Goal: Check status: Check status

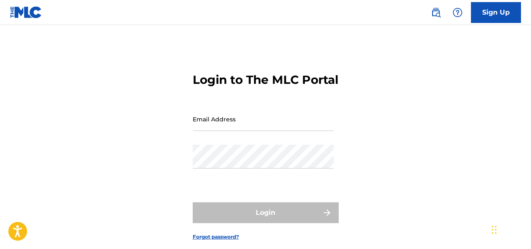
click at [243, 131] on input "Email Address" at bounding box center [263, 119] width 141 height 24
type input "[EMAIL_ADDRESS][DOMAIN_NAME]"
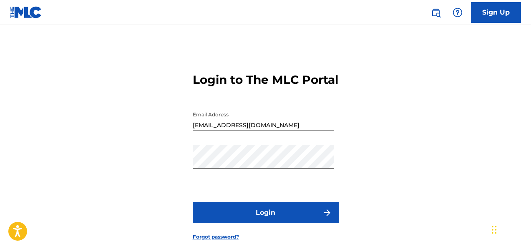
click at [255, 223] on button "Login" at bounding box center [266, 212] width 146 height 21
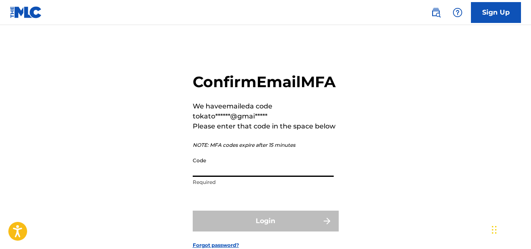
click at [268, 177] on input "Code" at bounding box center [263, 165] width 141 height 24
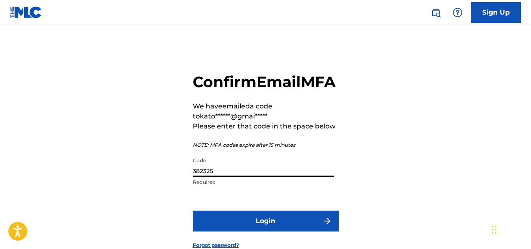
type input "382325"
click at [261, 231] on button "Login" at bounding box center [266, 221] width 146 height 21
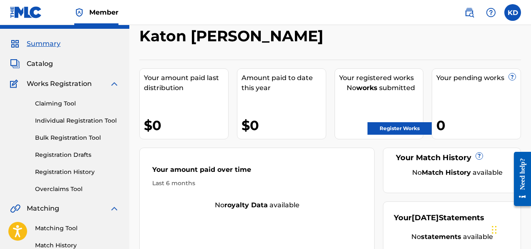
scroll to position [16, 0]
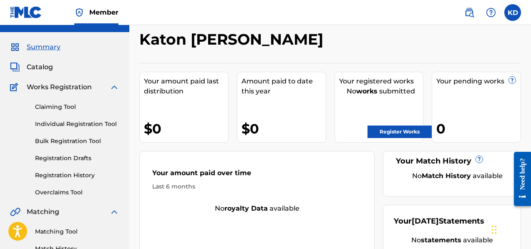
click at [32, 64] on span "Catalog" at bounding box center [40, 67] width 26 height 10
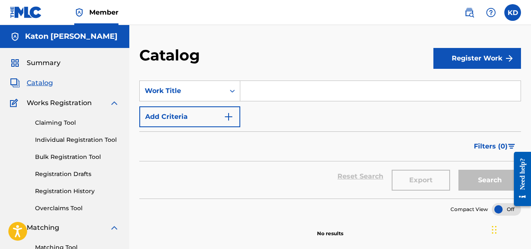
click at [65, 171] on link "Registration Drafts" at bounding box center [77, 174] width 84 height 9
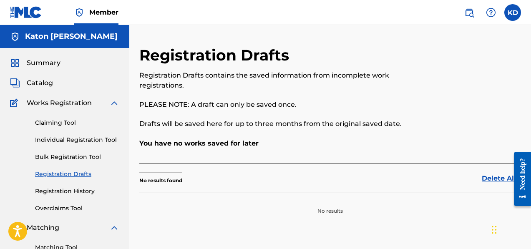
click at [71, 192] on link "Registration History" at bounding box center [77, 191] width 84 height 9
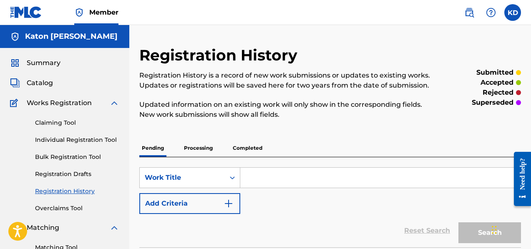
click at [507, 13] on label at bounding box center [512, 12] width 17 height 17
click at [513, 13] on input "[PERSON_NAME] [EMAIL_ADDRESS][DOMAIN_NAME] Notification Preferences Profile Log…" at bounding box center [513, 13] width 0 height 0
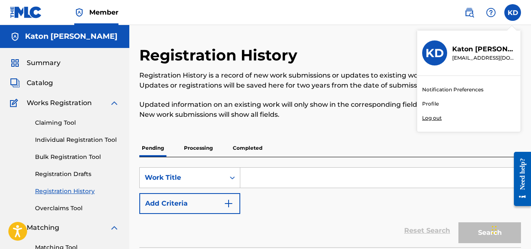
click at [434, 106] on link "Profile" at bounding box center [430, 104] width 17 height 8
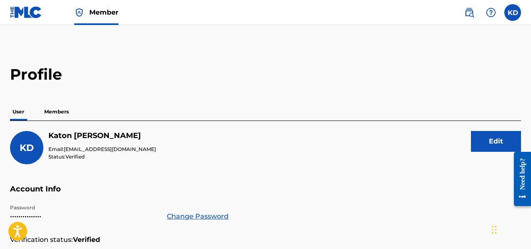
click at [469, 13] on img at bounding box center [469, 13] width 10 height 10
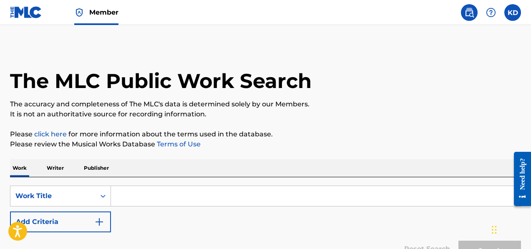
click at [263, 194] on input "Search Form" at bounding box center [316, 196] width 410 height 20
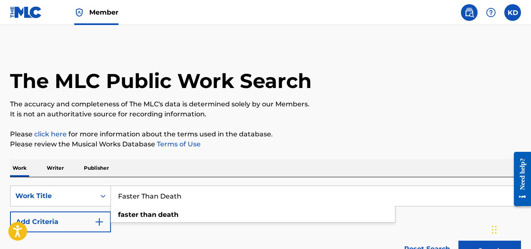
type input "Faster Than Death"
click at [458, 241] on button "Search" at bounding box center [489, 251] width 63 height 21
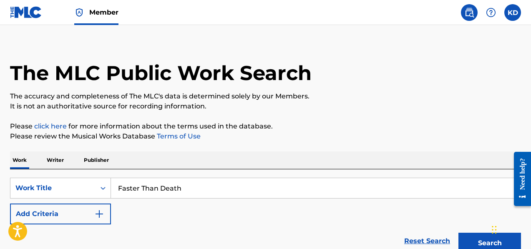
scroll to position [18, 0]
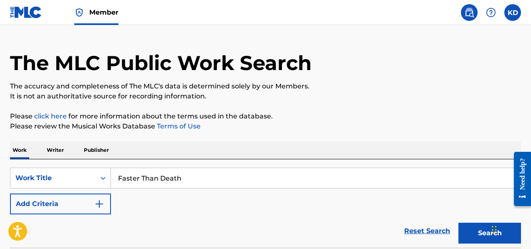
click at [482, 232] on button "Search" at bounding box center [489, 233] width 63 height 21
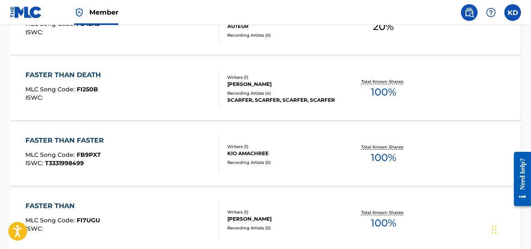
scroll to position [0, 0]
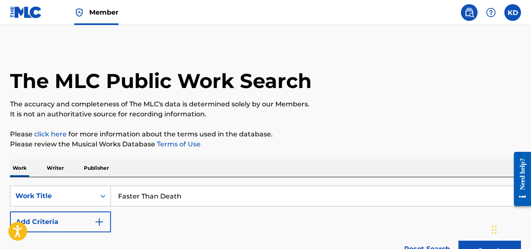
click at [517, 13] on label at bounding box center [512, 12] width 17 height 17
click at [513, 13] on input "[PERSON_NAME] [EMAIL_ADDRESS][DOMAIN_NAME] Notification Preferences Profile Log…" at bounding box center [513, 13] width 0 height 0
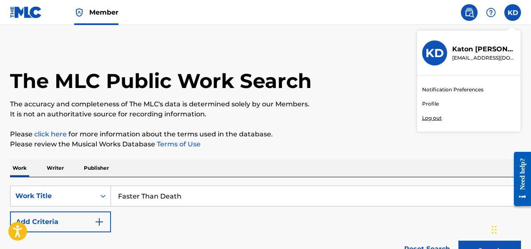
click at [435, 48] on h3 "KD" at bounding box center [434, 53] width 18 height 15
click at [513, 13] on input "[PERSON_NAME] [EMAIL_ADDRESS][DOMAIN_NAME] Notification Preferences Profile Log…" at bounding box center [513, 13] width 0 height 0
click at [434, 56] on h3 "KD" at bounding box center [434, 53] width 18 height 15
click at [513, 13] on input "[PERSON_NAME] [EMAIL_ADDRESS][DOMAIN_NAME] Notification Preferences Profile Log…" at bounding box center [513, 13] width 0 height 0
click at [23, 16] on img at bounding box center [26, 12] width 32 height 12
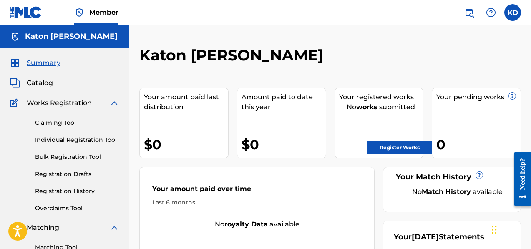
click at [42, 83] on span "Catalog" at bounding box center [40, 83] width 26 height 10
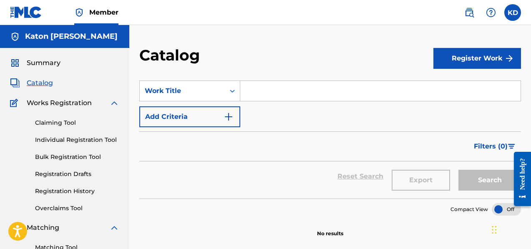
click at [70, 136] on link "Individual Registration Tool" at bounding box center [77, 140] width 84 height 9
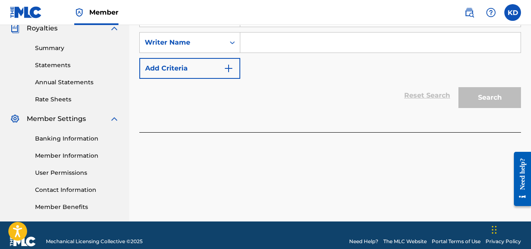
scroll to position [151, 0]
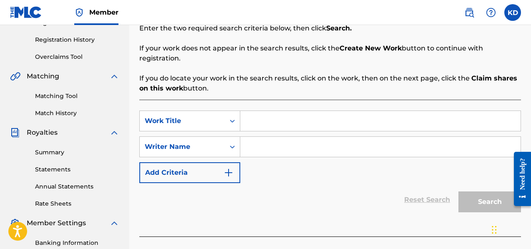
click at [265, 115] on input "Search Form" at bounding box center [380, 121] width 280 height 20
type input "Faster Than Death"
click at [275, 137] on input "Search Form" at bounding box center [380, 147] width 280 height 20
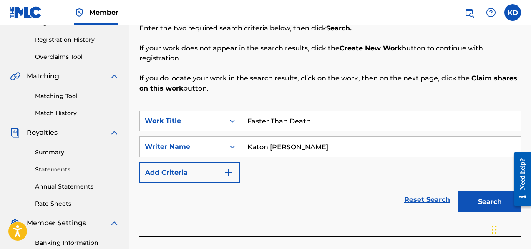
type input "Katon [PERSON_NAME]"
click at [481, 196] on button "Search" at bounding box center [489, 201] width 63 height 21
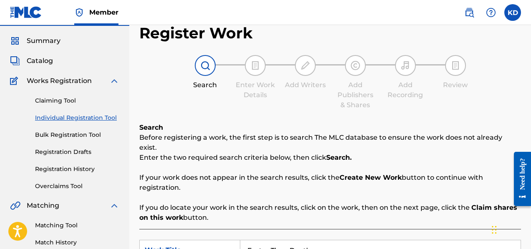
scroll to position [0, 0]
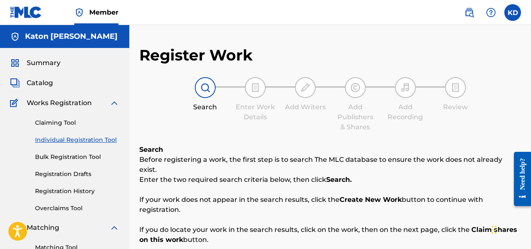
click at [26, 83] on link "Catalog" at bounding box center [31, 83] width 43 height 10
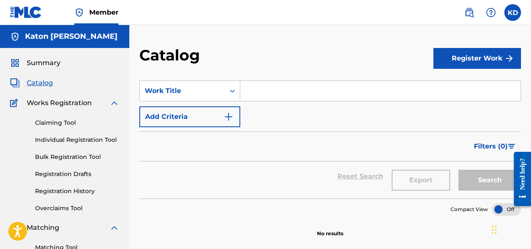
click at [31, 63] on span "Summary" at bounding box center [44, 63] width 34 height 10
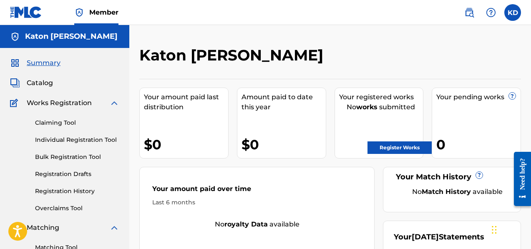
click at [44, 86] on span "Catalog" at bounding box center [40, 83] width 26 height 10
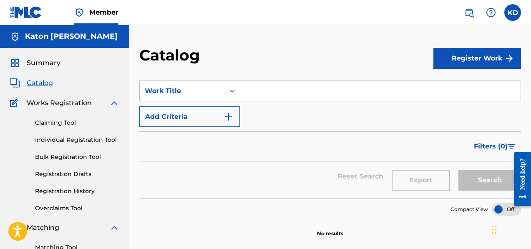
click at [490, 13] on img at bounding box center [491, 13] width 10 height 10
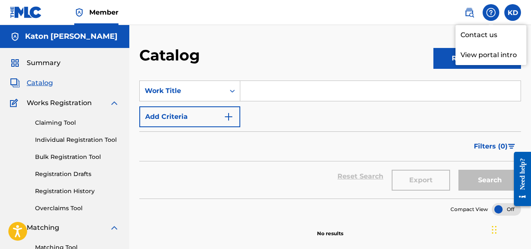
click at [475, 52] on p "View portal intro" at bounding box center [490, 55] width 71 height 20
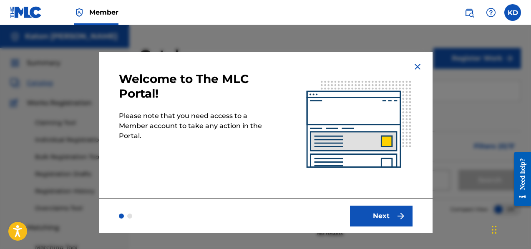
click at [374, 215] on button "Next" at bounding box center [381, 216] width 63 height 21
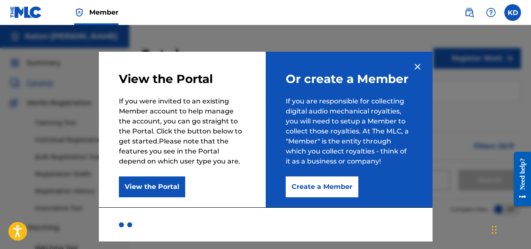
click at [417, 66] on img at bounding box center [418, 67] width 10 height 10
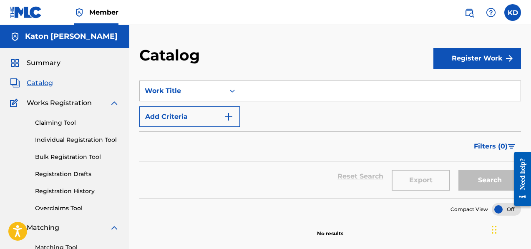
click at [489, 15] on img at bounding box center [491, 13] width 10 height 10
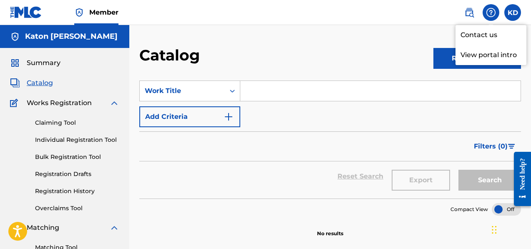
click at [478, 30] on link "Contact us" at bounding box center [490, 35] width 71 height 20
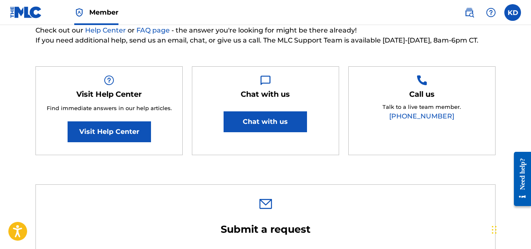
scroll to position [115, 0]
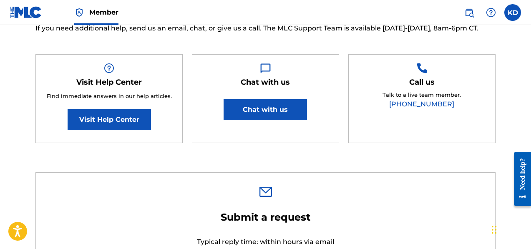
click at [98, 121] on link "Visit Help Center" at bounding box center [109, 119] width 83 height 21
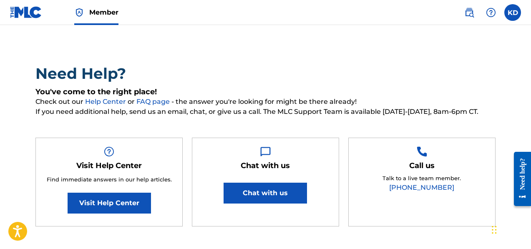
scroll to position [0, 0]
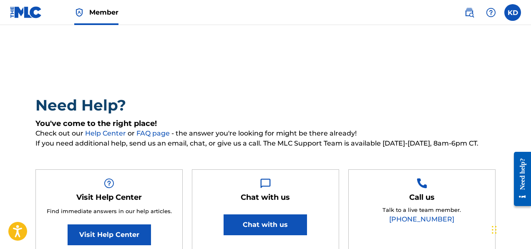
click at [40, 12] on img at bounding box center [26, 12] width 32 height 12
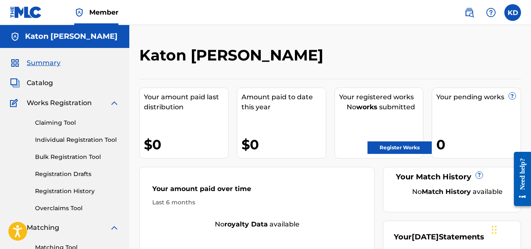
click at [55, 192] on link "Registration History" at bounding box center [77, 191] width 84 height 9
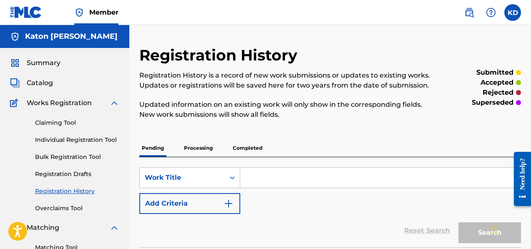
click at [194, 148] on p "Processing" at bounding box center [198, 148] width 34 height 18
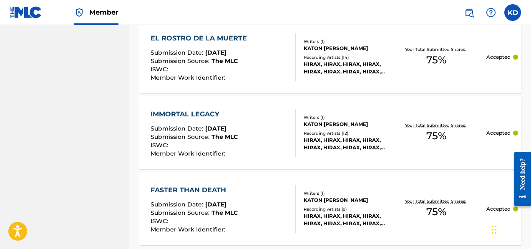
scroll to position [460, 0]
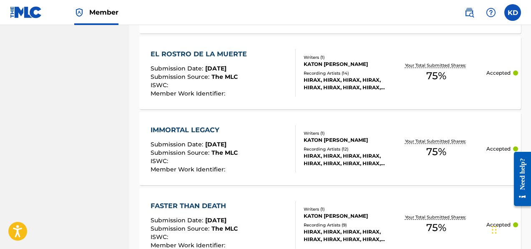
click at [192, 53] on div "EL ROSTRO DE LA MUERTE" at bounding box center [201, 54] width 101 height 10
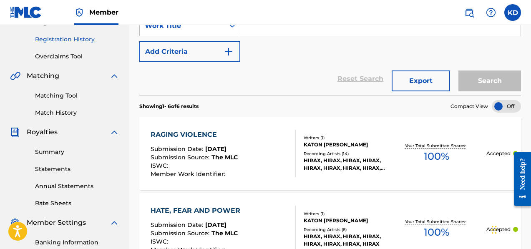
scroll to position [150, 0]
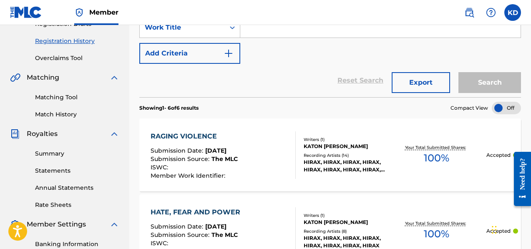
click at [503, 105] on div at bounding box center [506, 108] width 29 height 13
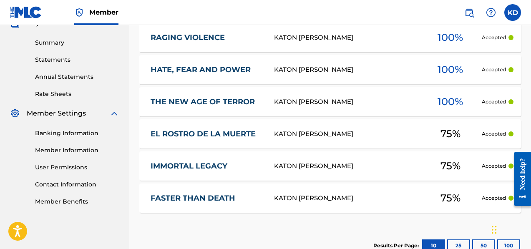
scroll to position [262, 0]
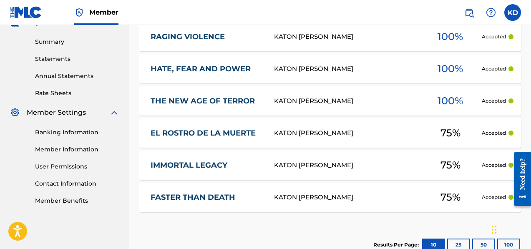
click at [218, 131] on link "EL ROSTRO DE LA MUERTE" at bounding box center [207, 133] width 112 height 10
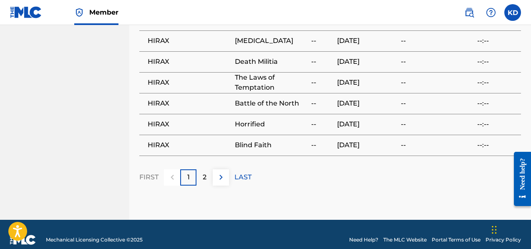
scroll to position [675, 0]
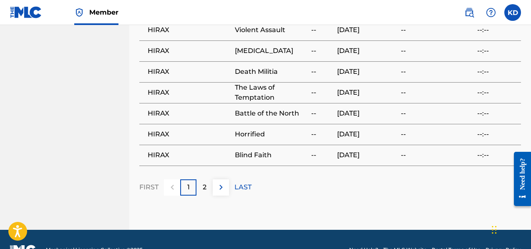
click at [223, 182] on img at bounding box center [221, 187] width 10 height 10
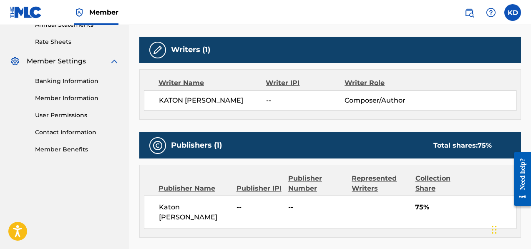
scroll to position [369, 0]
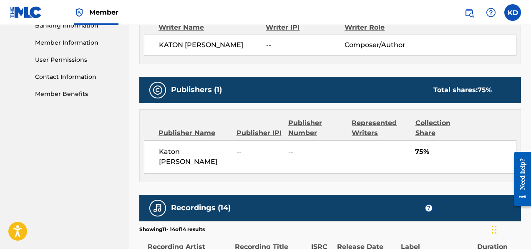
click at [207, 93] on h5 "Publishers (1)" at bounding box center [196, 90] width 51 height 10
click at [163, 85] on div at bounding box center [157, 90] width 17 height 17
click at [226, 156] on span "Katon [PERSON_NAME]" at bounding box center [194, 157] width 71 height 20
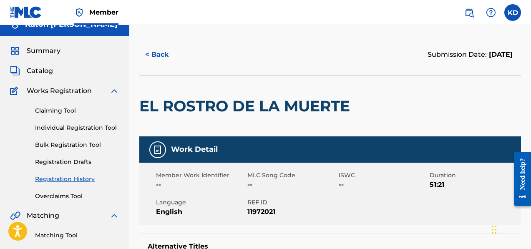
scroll to position [0, 0]
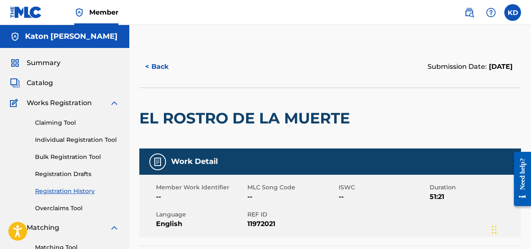
click at [157, 65] on button "< Back" at bounding box center [164, 66] width 50 height 21
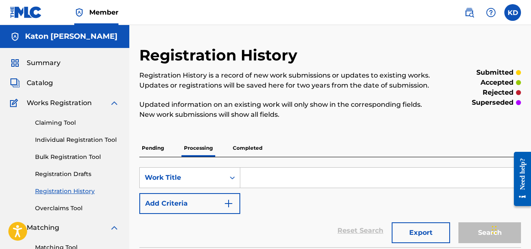
click at [241, 146] on p "Completed" at bounding box center [247, 148] width 35 height 18
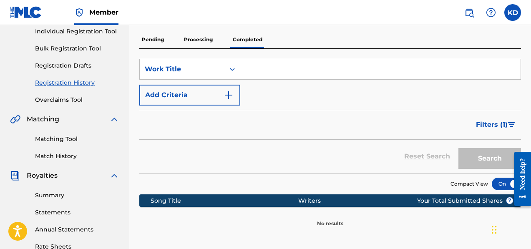
scroll to position [103, 0]
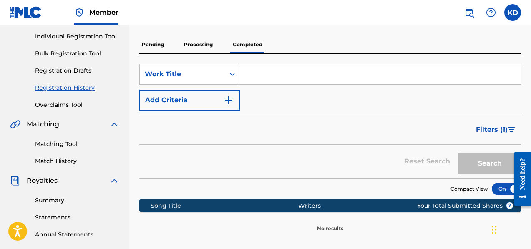
click at [208, 45] on p "Processing" at bounding box center [198, 45] width 34 height 18
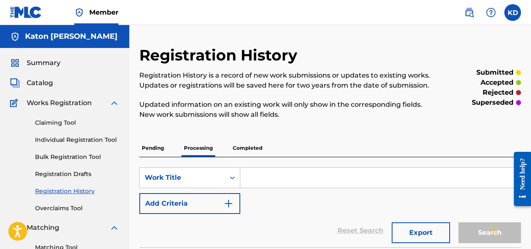
click at [33, 82] on span "Catalog" at bounding box center [40, 83] width 26 height 10
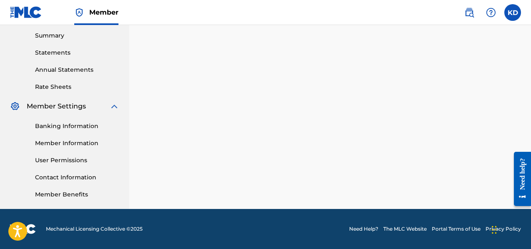
scroll to position [169, 0]
